Goal: Find specific page/section: Find specific page/section

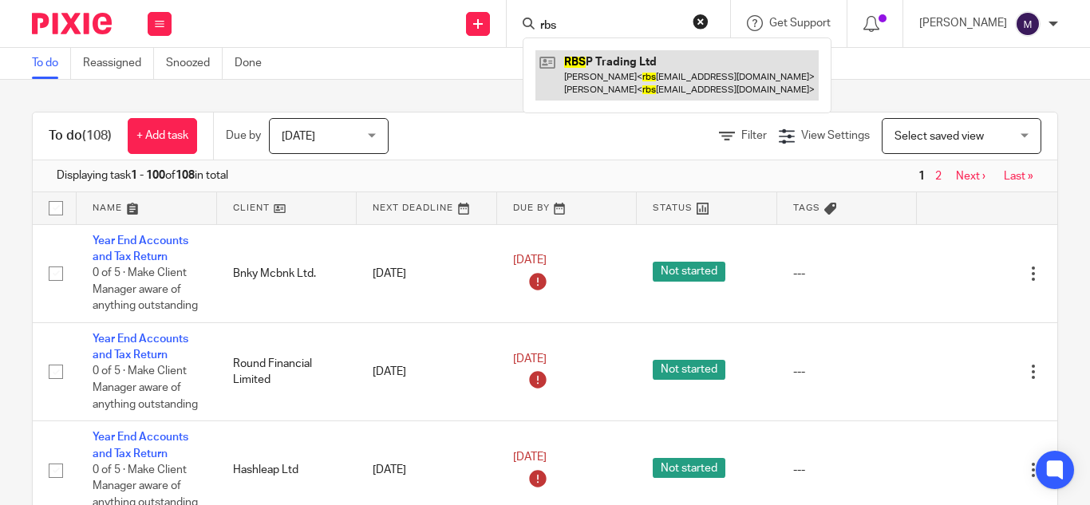
type input "rbs"
click at [640, 69] on link at bounding box center [676, 74] width 283 height 49
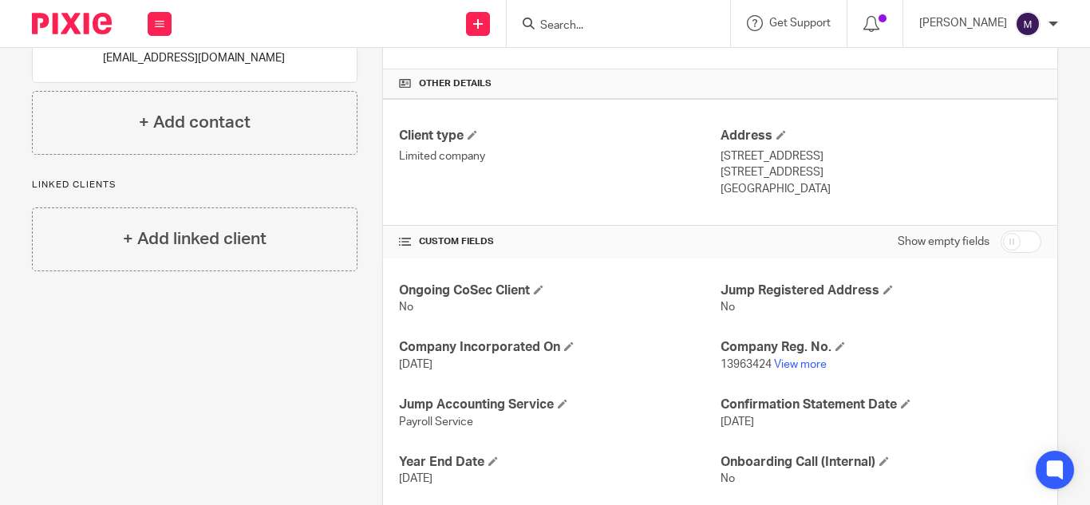
scroll to position [399, 0]
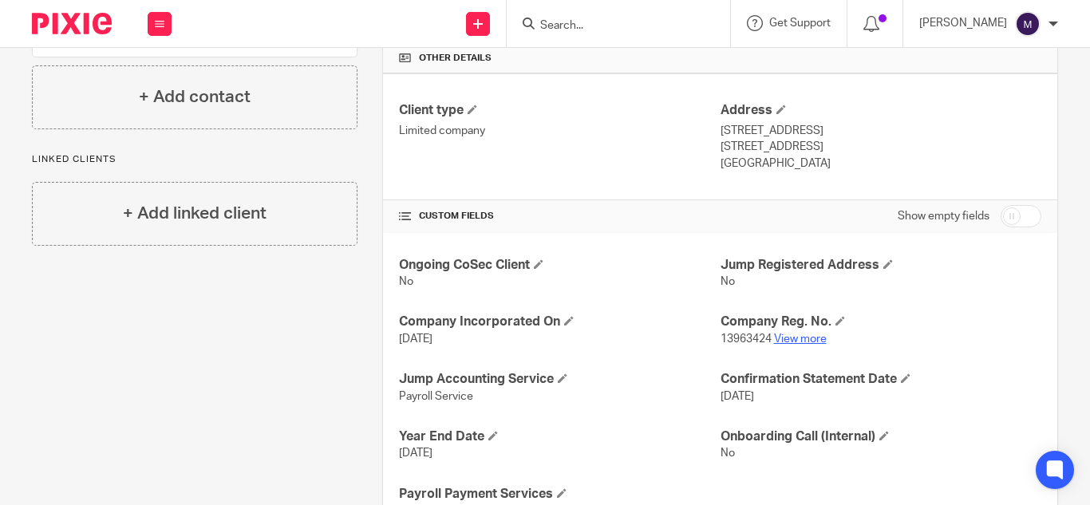
click at [774, 338] on link "View more" at bounding box center [800, 339] width 53 height 11
